Goal: Information Seeking & Learning: Learn about a topic

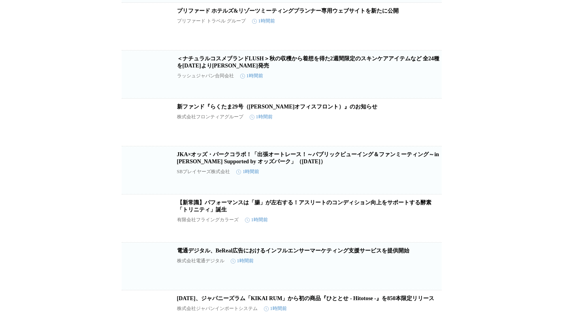
scroll to position [7380, 0]
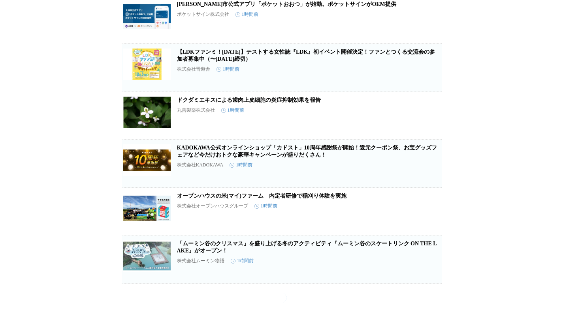
scroll to position [8446, 0]
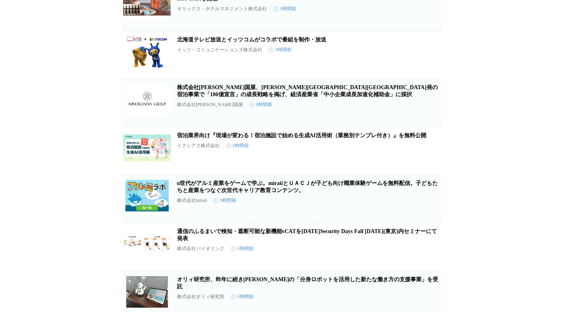
scroll to position [9078, 0]
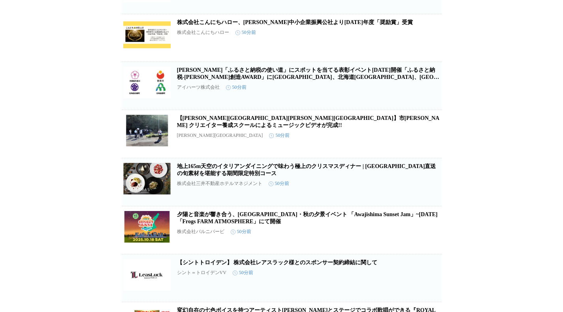
scroll to position [0, 0]
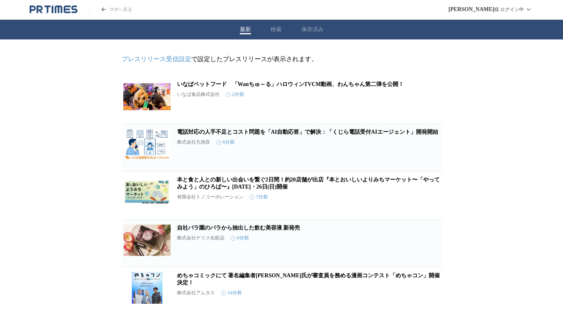
click at [274, 28] on button "検索" at bounding box center [276, 29] width 11 height 7
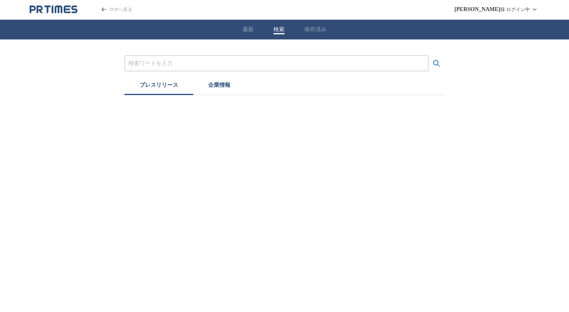
click at [227, 58] on div at bounding box center [276, 63] width 304 height 16
click at [223, 67] on input "プレスリリースおよび企業を検索する" at bounding box center [276, 63] width 296 height 9
type input "工芸"
click at [429, 56] on button "検索する" at bounding box center [437, 64] width 16 height 16
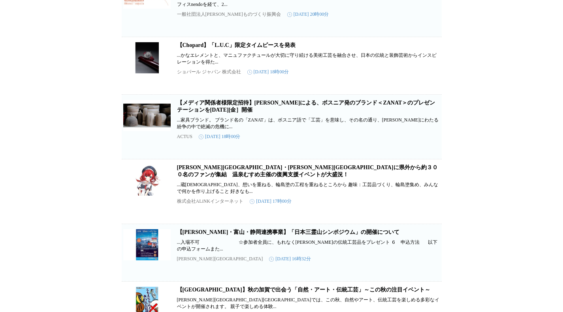
scroll to position [2250, 0]
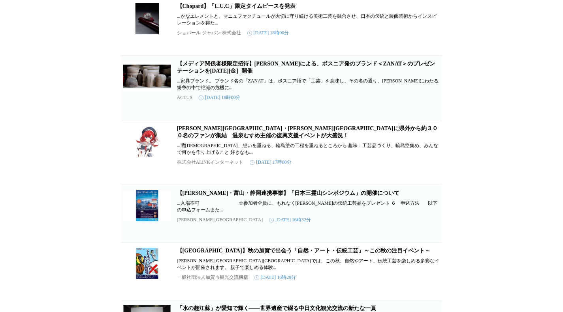
click at [211, 74] on link "【メディア関係者様限定招待】[PERSON_NAME]による、ボスニア発のブランド＜ZANAT＞のプレゼンテーションを[DATE][金］開催" at bounding box center [306, 67] width 258 height 13
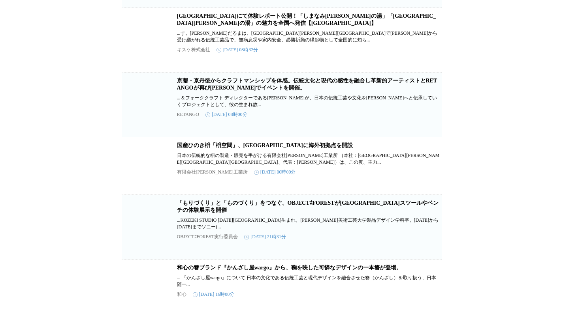
scroll to position [4233, 0]
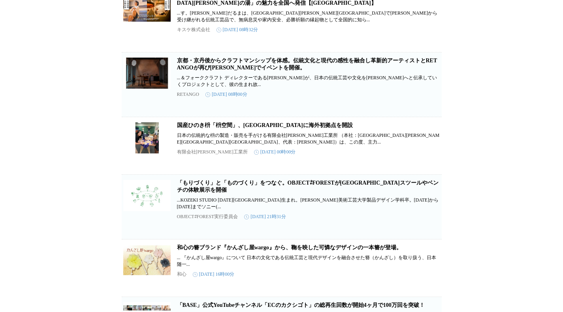
click at [244, 71] on link "京都・京丹後からクラフトマンシップを体感。伝統文化と現代の感性を融合し革新的アーティストとRETANGOが再び[PERSON_NAME]でイベントを開催。" at bounding box center [307, 64] width 260 height 13
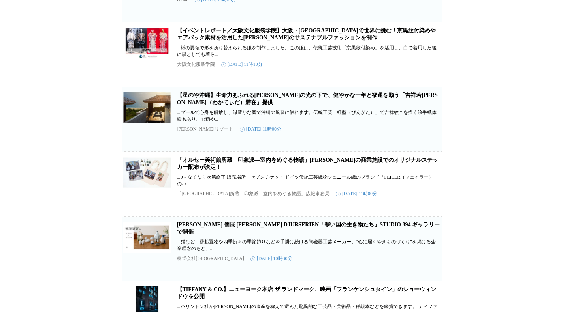
scroll to position [5181, 0]
